Goal: Information Seeking & Learning: Learn about a topic

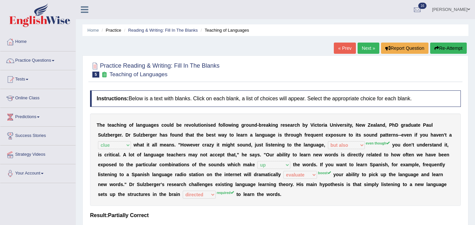
select select "clue"
select select "but also"
select select "up"
select select "evaluate"
select select "directed"
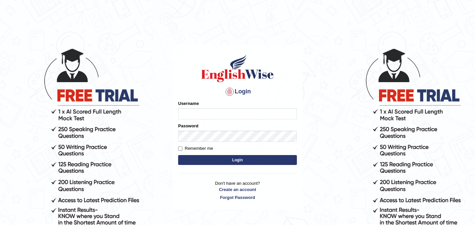
type input "najakter"
click at [226, 162] on button "Login" at bounding box center [237, 160] width 119 height 10
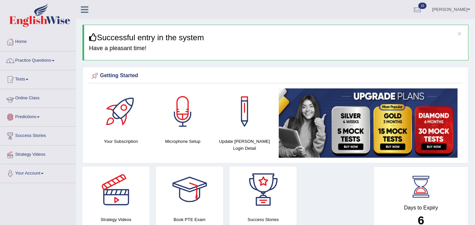
click at [34, 98] on link "Online Class" at bounding box center [37, 97] width 75 height 17
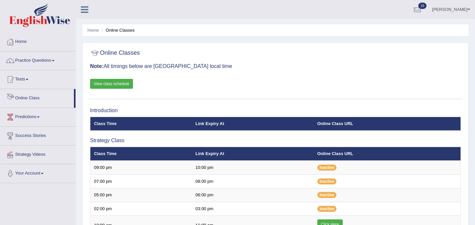
click at [103, 82] on link "View class schedule" at bounding box center [111, 84] width 43 height 10
click at [39, 63] on link "Practice Questions" at bounding box center [37, 60] width 75 height 17
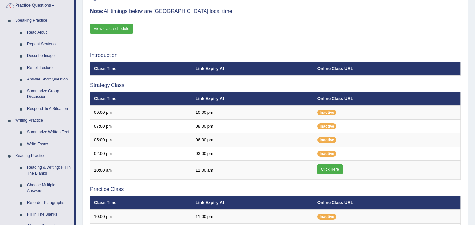
scroll to position [91, 0]
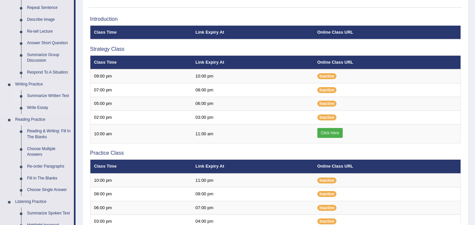
click at [41, 94] on link "Summarize Written Text" at bounding box center [49, 96] width 50 height 12
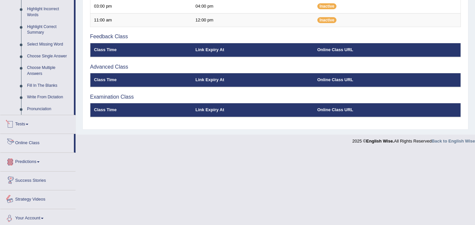
scroll to position [297, 0]
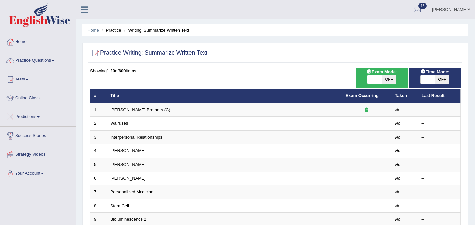
click at [372, 81] on span at bounding box center [375, 79] width 14 height 9
checkbox input "true"
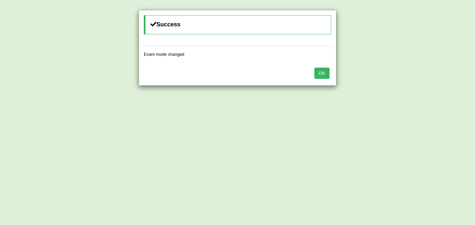
click at [326, 73] on button "OK" at bounding box center [322, 73] width 15 height 11
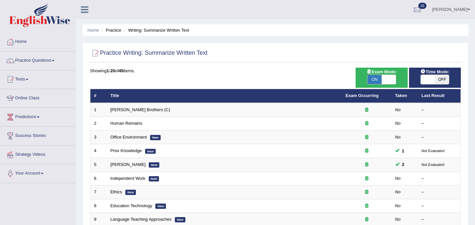
click at [423, 80] on span at bounding box center [428, 79] width 14 height 9
checkbox input "true"
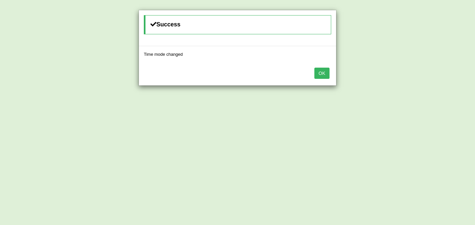
click at [329, 76] on button "OK" at bounding box center [322, 73] width 15 height 11
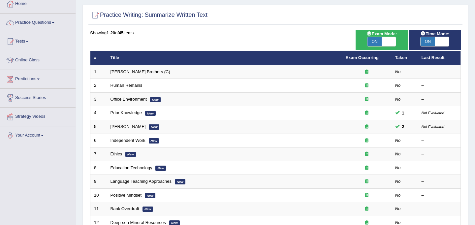
scroll to position [39, 0]
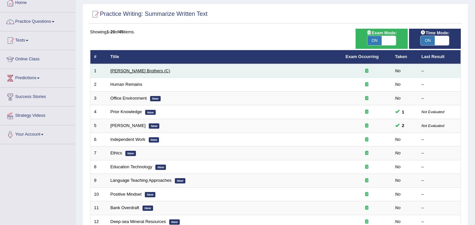
click at [128, 70] on link "[PERSON_NAME] Brothers (C)" at bounding box center [141, 70] width 60 height 5
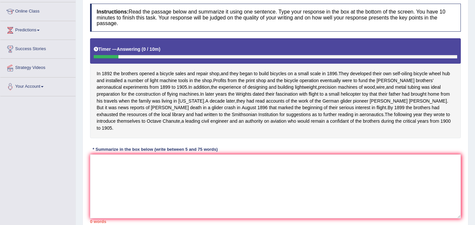
scroll to position [89, 0]
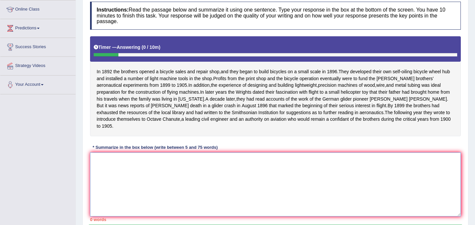
click at [125, 184] on textarea at bounding box center [275, 185] width 371 height 64
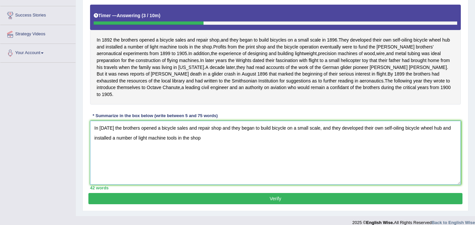
scroll to position [135, 0]
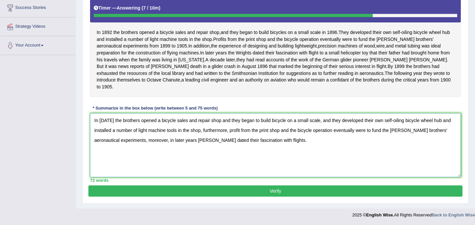
type textarea "In 1892 the brothers opened a bicycle sales and repair shop and they began to b…"
click at [266, 193] on button "Verify" at bounding box center [275, 191] width 374 height 11
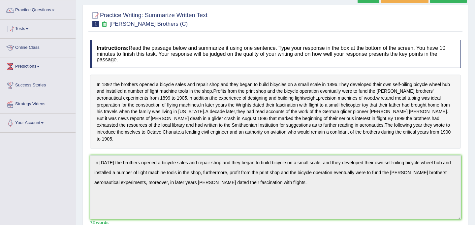
scroll to position [0, 0]
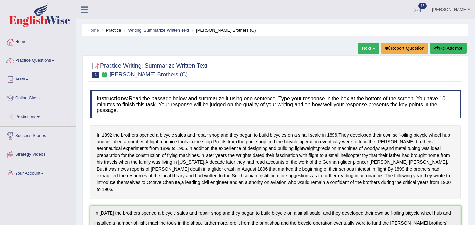
click at [368, 49] on link "Next »" at bounding box center [369, 48] width 22 height 11
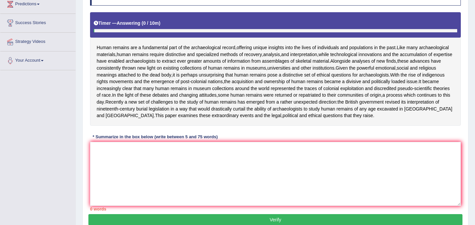
scroll to position [113, 0]
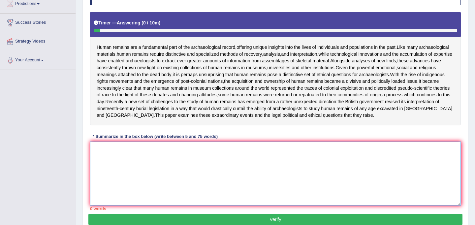
click at [199, 176] on textarea at bounding box center [275, 174] width 371 height 64
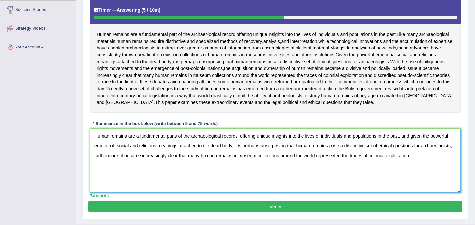
scroll to position [129, 0]
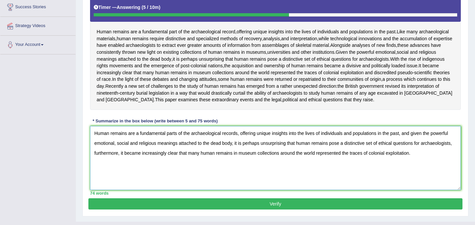
click at [177, 141] on textarea "Human remains are a fundamental parts of the archaeological records, offering u…" at bounding box center [275, 158] width 371 height 64
click at [235, 141] on textarea "Human remains are a fundamental part of the archaeological records, offering un…" at bounding box center [275, 158] width 371 height 64
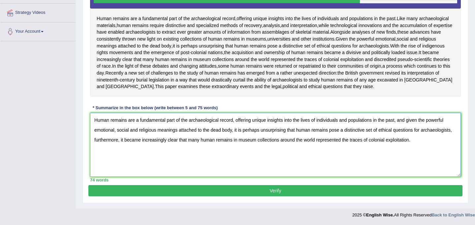
scroll to position [149, 0]
type textarea "Human remains are a fundamental part of the archaeological record, offering uni…"
click at [341, 192] on button "Verify" at bounding box center [275, 190] width 374 height 11
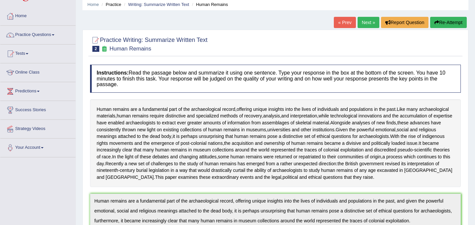
scroll to position [24, 0]
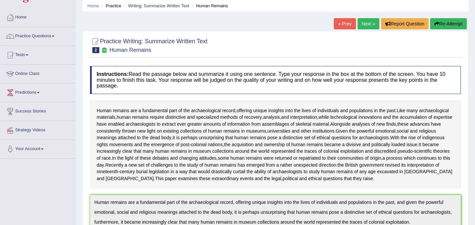
click at [362, 28] on link "Next »" at bounding box center [369, 23] width 22 height 11
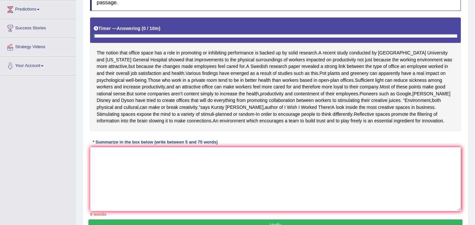
scroll to position [104, 0]
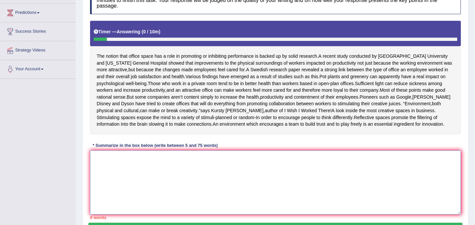
click at [214, 175] on textarea at bounding box center [275, 183] width 371 height 64
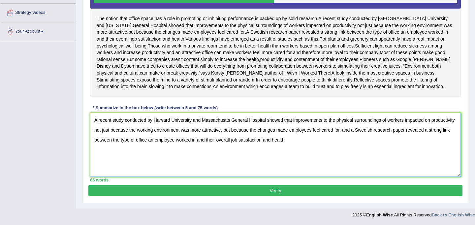
scroll to position [142, 0]
click at [276, 146] on textarea "A recent study conducted by Harvard University and Massachustts General Hospita…" at bounding box center [275, 145] width 371 height 64
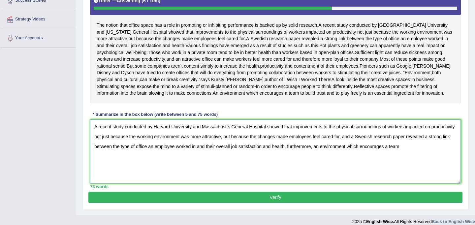
scroll to position [135, 0]
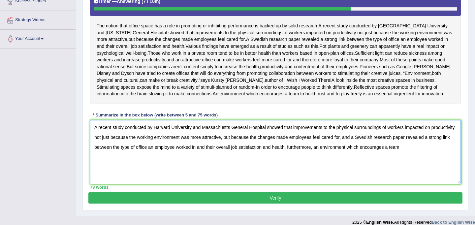
drag, startPoint x: 309, startPoint y: 161, endPoint x: 289, endPoint y: 162, distance: 20.8
click at [289, 162] on textarea "A recent study conducted by Harvard University and Massachustts General Hospita…" at bounding box center [275, 152] width 371 height 64
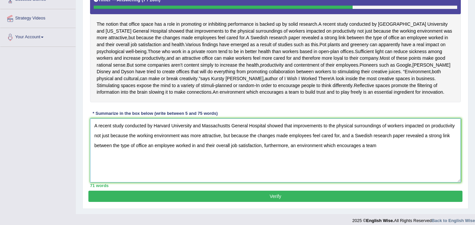
scroll to position [138, 0]
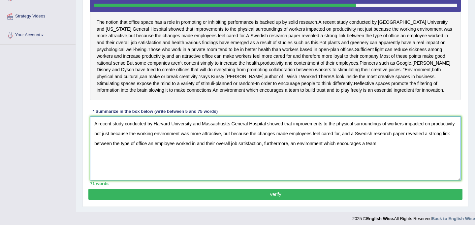
click at [410, 159] on textarea "A recent study conducted by Harvard University and Massachustts General Hospita…" at bounding box center [275, 149] width 371 height 64
click at [361, 159] on textarea "A recent study conducted by Harvard University and Massachustts General Hospita…" at bounding box center [275, 149] width 371 height 64
click at [427, 161] on textarea "A recent study conducted by Harvard University and Massachustts General Hospita…" at bounding box center [275, 149] width 371 height 64
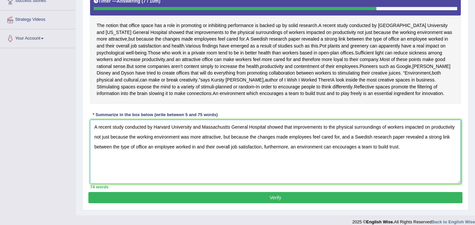
scroll to position [134, 0]
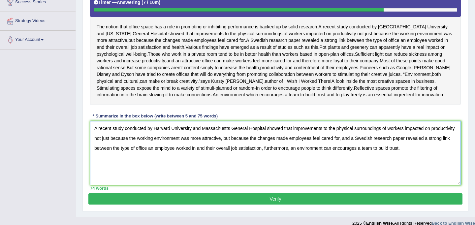
click at [226, 143] on textarea "A recent study conducted by Harvard University and Massachustts General Hospita…" at bounding box center [275, 153] width 371 height 64
click at [177, 183] on textarea "A recent study conducted by Harvard University and Massachusetts General Hospit…" at bounding box center [275, 153] width 371 height 64
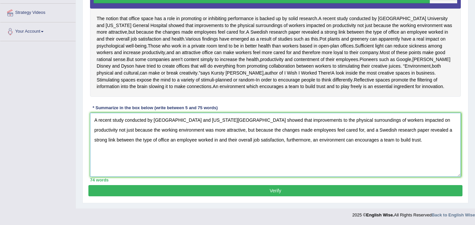
scroll to position [155, 0]
type textarea "A recent study conducted by Harvard University and Massachusetts General Hospit…"
click at [271, 191] on button "Verify" at bounding box center [275, 190] width 374 height 11
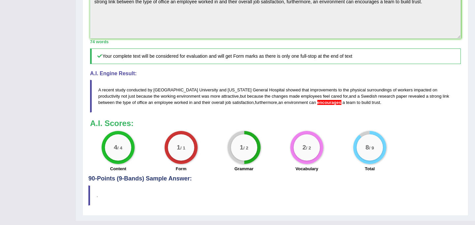
scroll to position [0, 0]
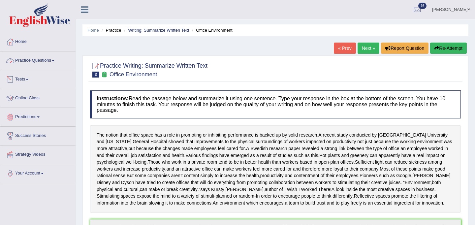
click at [32, 60] on link "Practice Questions" at bounding box center [37, 60] width 75 height 17
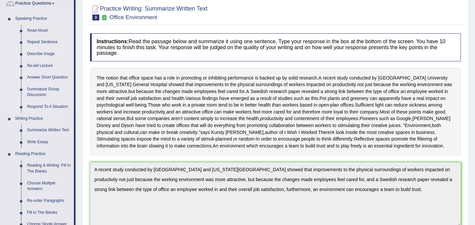
scroll to position [58, 0]
click at [41, 142] on link "Write Essay" at bounding box center [49, 142] width 50 height 12
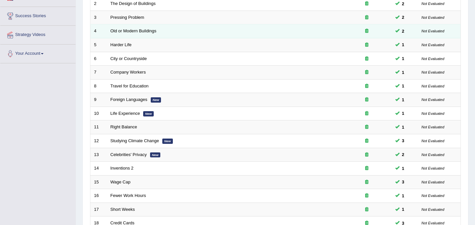
scroll to position [212, 0]
